Goal: Navigation & Orientation: Understand site structure

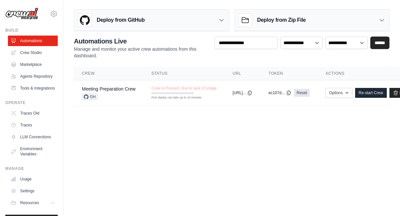
click at [284, 16] on h3 "Deploy from Zip File" at bounding box center [281, 20] width 48 height 8
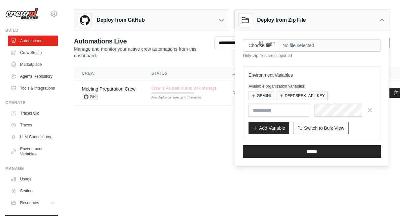
click at [284, 16] on h3 "Deploy from Zip File" at bounding box center [281, 20] width 48 height 8
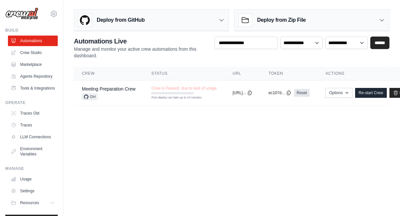
click at [210, 17] on div "Deploy from GitHub" at bounding box center [151, 20] width 154 height 21
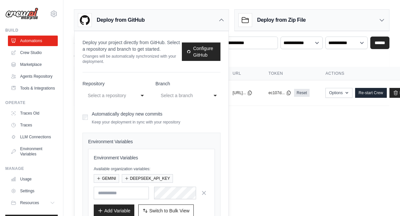
click at [218, 18] on icon at bounding box center [221, 20] width 7 height 7
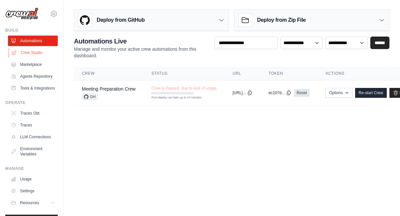
click at [37, 53] on link "Crew Studio" at bounding box center [34, 52] width 50 height 11
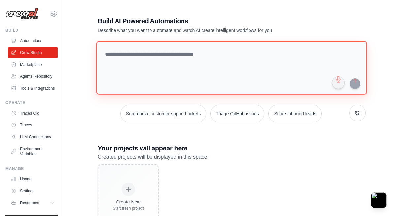
click at [146, 65] on textarea at bounding box center [231, 67] width 270 height 53
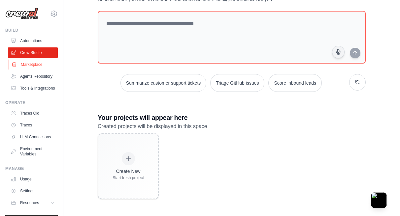
click at [31, 60] on link "Marketplace" at bounding box center [34, 64] width 50 height 11
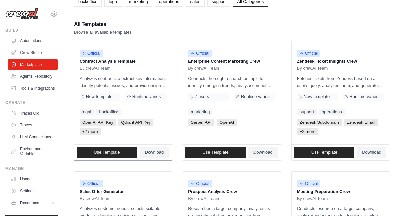
scroll to position [49, 0]
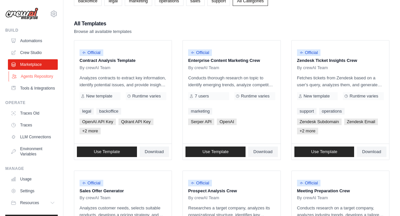
click at [48, 75] on link "Agents Repository" at bounding box center [34, 76] width 50 height 11
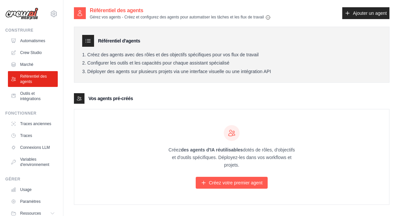
scroll to position [13, 0]
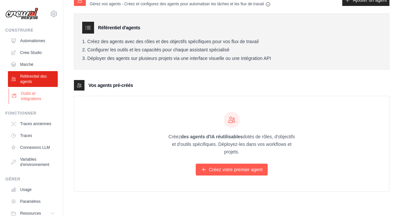
click at [32, 94] on font "Outils et intégrations" at bounding box center [31, 96] width 20 height 10
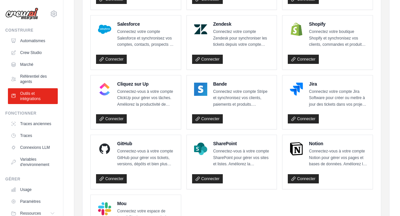
scroll to position [374, 0]
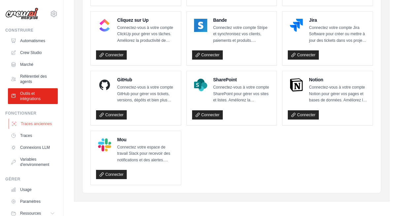
click at [41, 125] on font "Traces anciennes" at bounding box center [36, 124] width 31 height 5
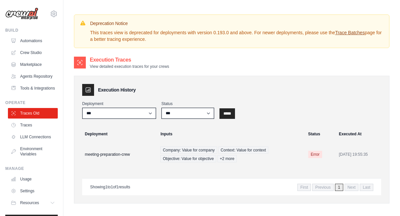
scroll to position [15, 0]
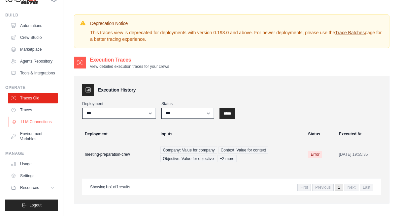
click at [40, 120] on link "LLM Connections" at bounding box center [34, 122] width 50 height 11
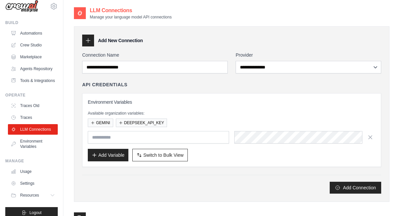
scroll to position [15, 0]
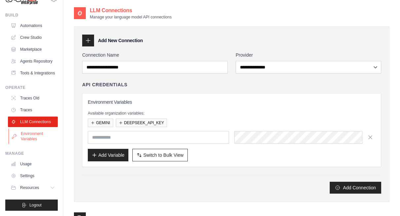
click at [37, 134] on link "Environment Variables" at bounding box center [34, 137] width 50 height 16
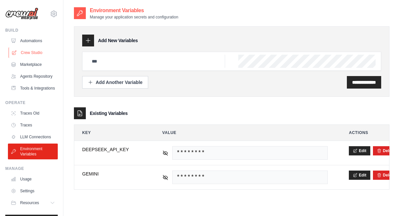
click at [28, 51] on link "Crew Studio" at bounding box center [34, 52] width 50 height 11
click at [44, 53] on link "Crew Studio" at bounding box center [34, 52] width 50 height 11
click at [30, 49] on link "Crew Studio" at bounding box center [34, 52] width 50 height 11
click at [32, 35] on div "Build Automations Crew Studio Marketplace Agents Repository" at bounding box center [31, 61] width 52 height 66
click at [31, 36] on link "Automations" at bounding box center [34, 41] width 50 height 11
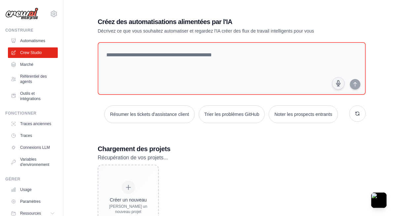
click at [54, 15] on icon at bounding box center [54, 14] width 2 height 2
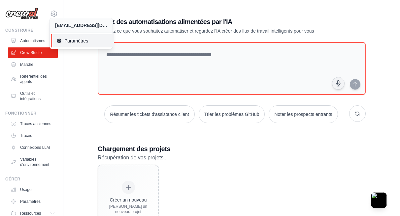
click at [68, 42] on font "Paramètres" at bounding box center [76, 40] width 24 height 5
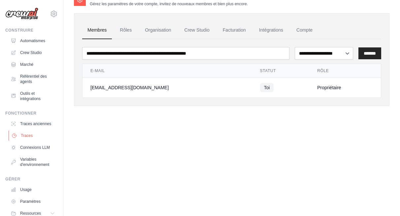
scroll to position [26, 0]
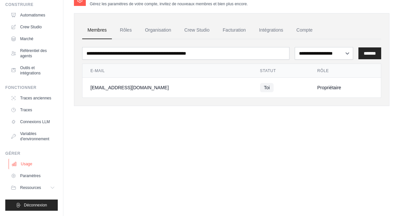
click at [31, 166] on font "Usage" at bounding box center [27, 164] width 12 height 5
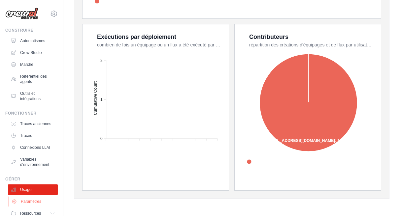
scroll to position [26, 0]
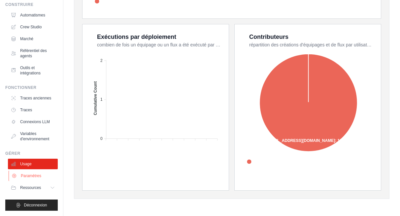
click at [39, 174] on font "Paramètres" at bounding box center [31, 176] width 20 height 5
